Goal: Task Accomplishment & Management: Complete application form

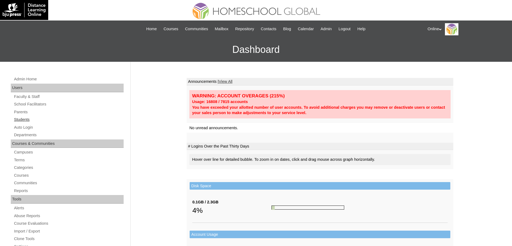
click at [27, 118] on link "Students" at bounding box center [68, 119] width 110 height 7
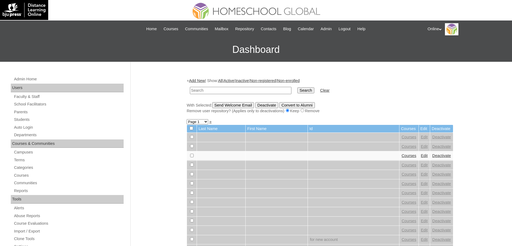
click at [202, 79] on link "Add New" at bounding box center [197, 80] width 16 height 4
click at [203, 91] on input "text" at bounding box center [241, 90] width 102 height 7
type input "HG267OACAD2025"
click at [298, 87] on input "Search" at bounding box center [306, 90] width 17 height 6
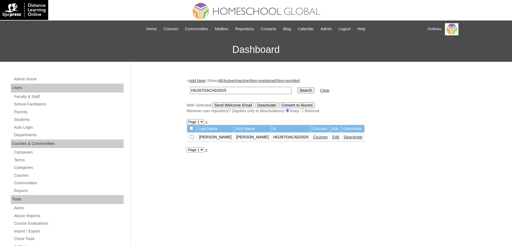
click at [313, 139] on link "Courses" at bounding box center [320, 137] width 15 height 4
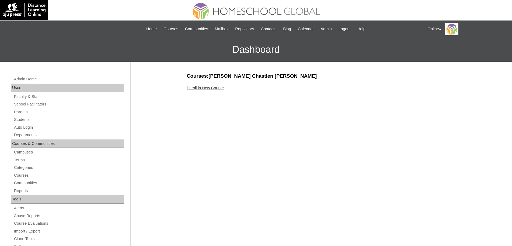
click at [210, 89] on link "Enroll in New Course" at bounding box center [205, 88] width 37 height 4
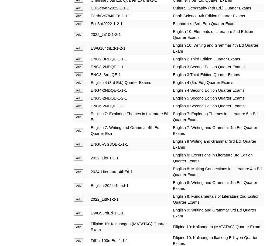
scroll to position [766, 0]
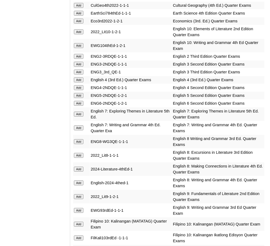
click at [80, 112] on input "Add" at bounding box center [78, 114] width 9 height 5
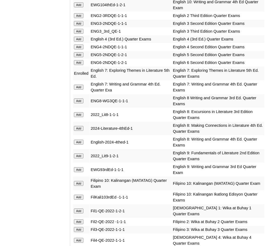
scroll to position [807, 0]
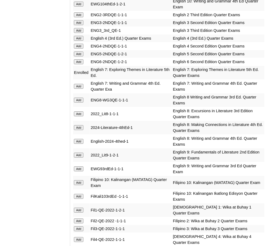
click at [79, 84] on form "Add" at bounding box center [81, 86] width 15 height 4
click at [80, 84] on input "Add" at bounding box center [78, 86] width 9 height 5
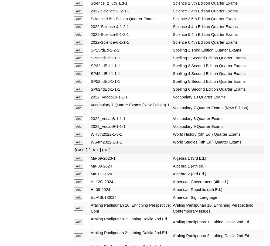
scroll to position [1436, 0]
click at [76, 106] on input "Add" at bounding box center [78, 108] width 9 height 5
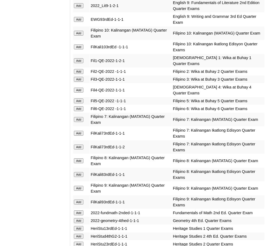
scroll to position [980, 0]
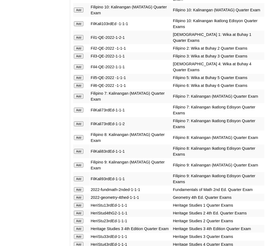
click at [80, 187] on input "Add" at bounding box center [78, 189] width 9 height 5
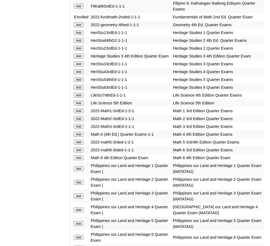
scroll to position [1152, 0]
click at [81, 93] on input "Add" at bounding box center [78, 95] width 9 height 5
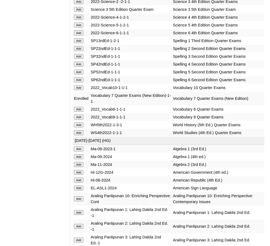
scroll to position [1442, 0]
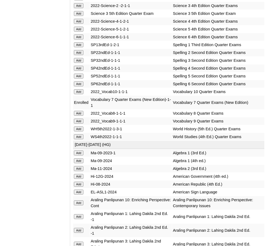
click at [81, 134] on input "Add" at bounding box center [78, 136] width 9 height 5
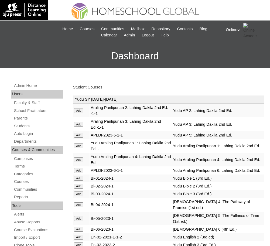
click at [96, 87] on link "Student Courses" at bounding box center [87, 87] width 29 height 4
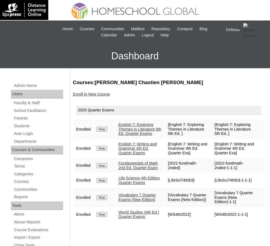
click at [98, 95] on link "Enroll in New Course" at bounding box center [91, 94] width 37 height 4
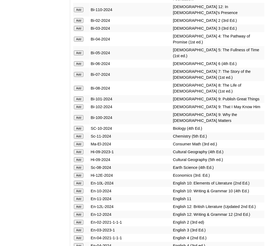
scroll to position [1841, 0]
click at [78, 72] on input "Add" at bounding box center [78, 74] width 9 height 5
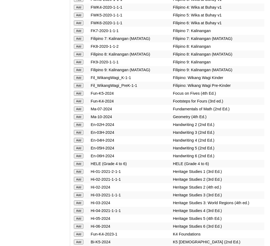
scroll to position [2173, 0]
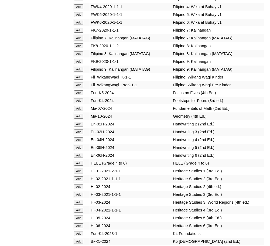
click at [81, 106] on input "Add" at bounding box center [78, 108] width 9 height 5
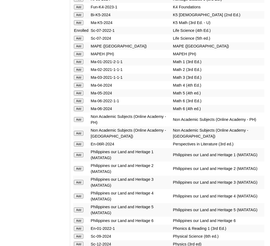
scroll to position [2400, 0]
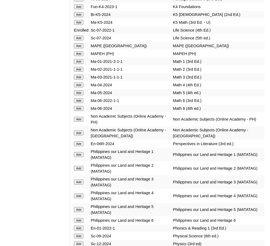
click at [79, 130] on input "Add" at bounding box center [78, 132] width 9 height 5
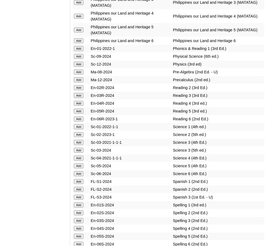
scroll to position [2579, 0]
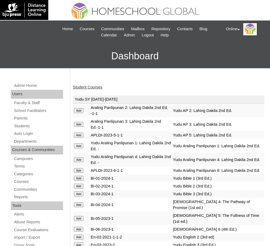
click at [87, 86] on link "Student Courses" at bounding box center [87, 87] width 29 height 4
